Goal: Use online tool/utility: Utilize a website feature to perform a specific function

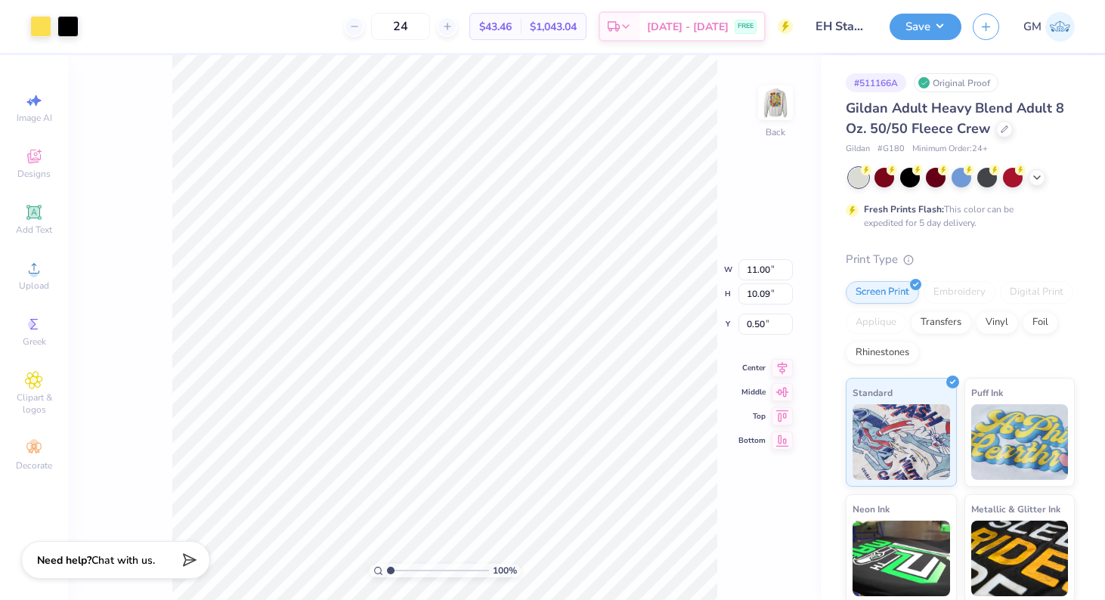
type input "5.06"
type input "4.64"
type input "2.38"
click at [771, 110] on img at bounding box center [775, 103] width 60 height 60
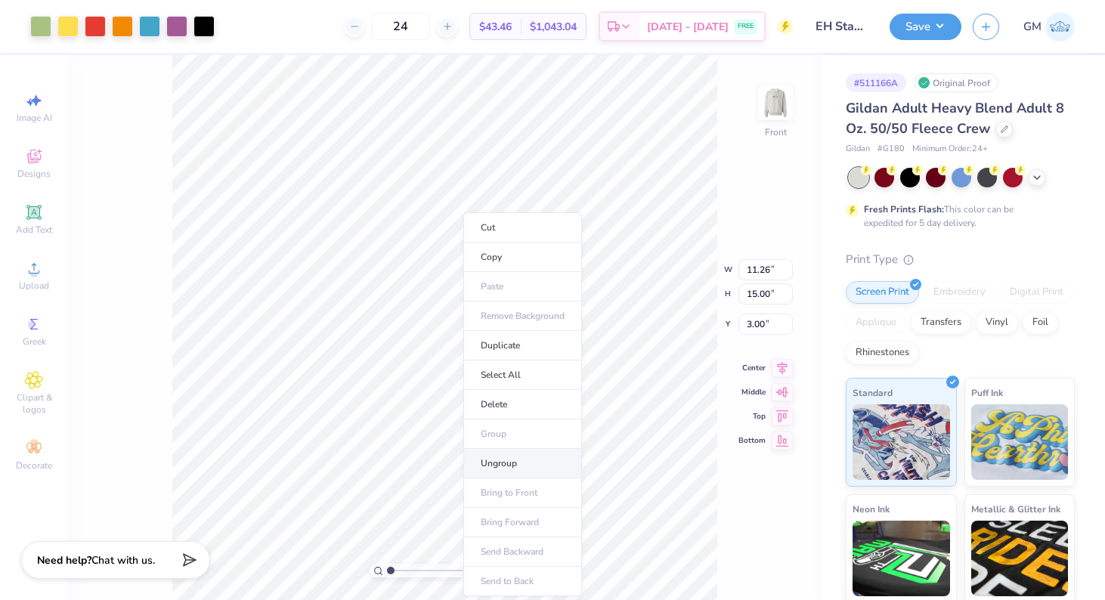
click at [522, 467] on li "Ungroup" at bounding box center [522, 463] width 119 height 29
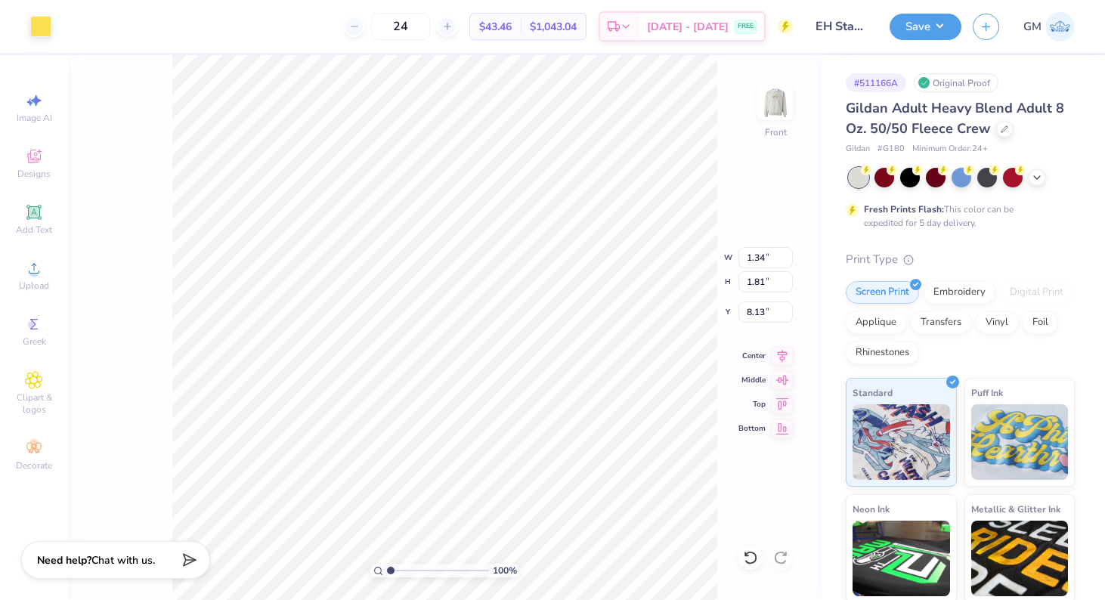
type input "8.00"
click at [754, 559] on icon at bounding box center [750, 557] width 15 height 15
click at [119, 26] on div at bounding box center [122, 24] width 21 height 21
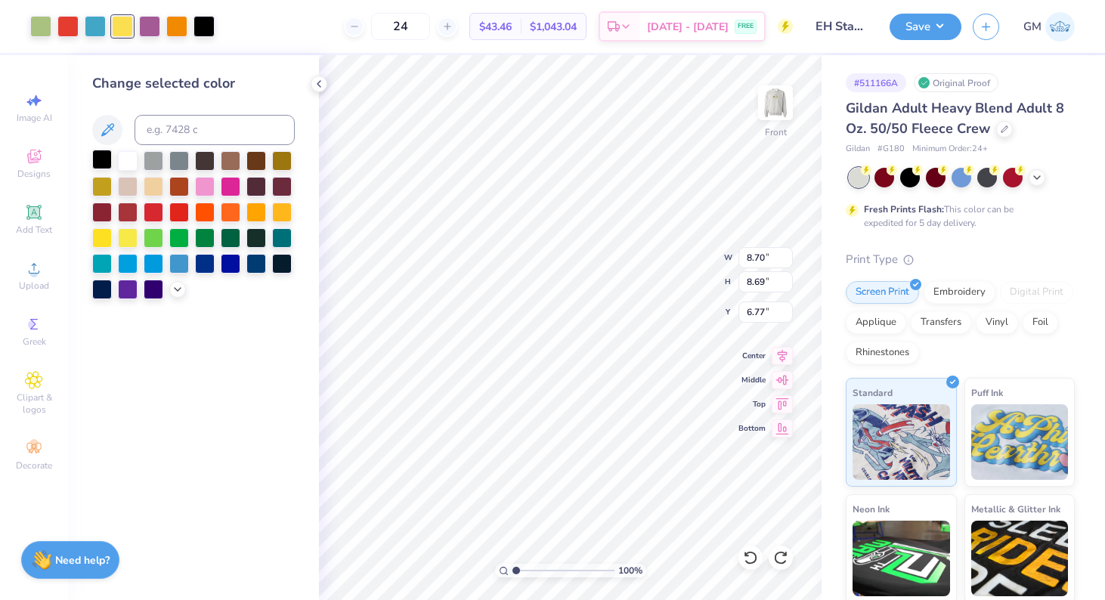
click at [104, 156] on div at bounding box center [102, 160] width 20 height 20
